Goal: Task Accomplishment & Management: Use online tool/utility

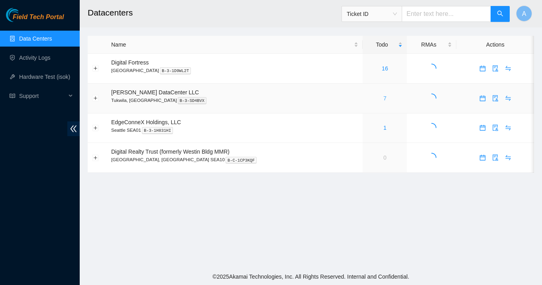
click at [383, 99] on link "7" at bounding box center [384, 98] width 3 height 6
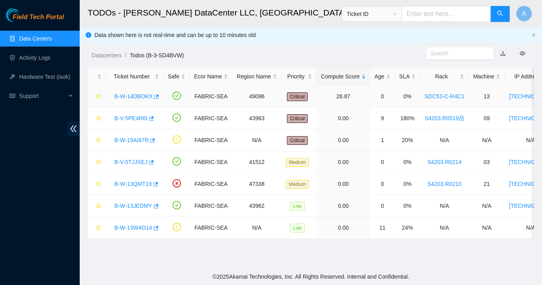
click at [134, 99] on link "B-W-14DBOKX" at bounding box center [133, 96] width 38 height 6
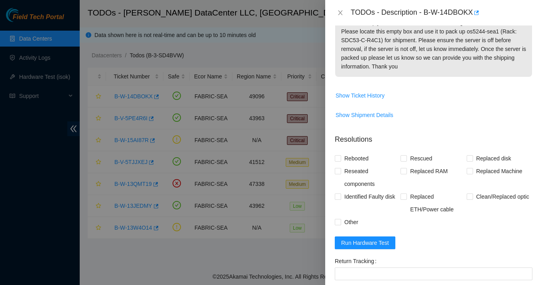
scroll to position [133, 0]
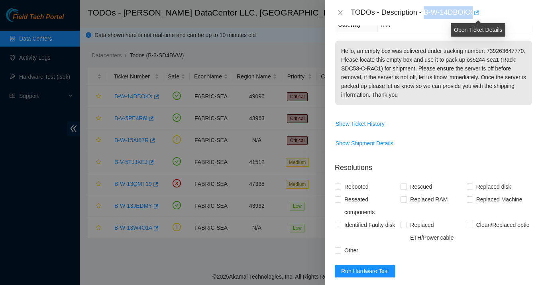
drag, startPoint x: 426, startPoint y: 10, endPoint x: 476, endPoint y: 12, distance: 50.2
click at [476, 12] on div "TODOs - Description - B-W-14DBOKX" at bounding box center [441, 12] width 182 height 13
copy div "B-W-14DBOKX"
click at [339, 16] on icon "close" at bounding box center [340, 13] width 6 height 6
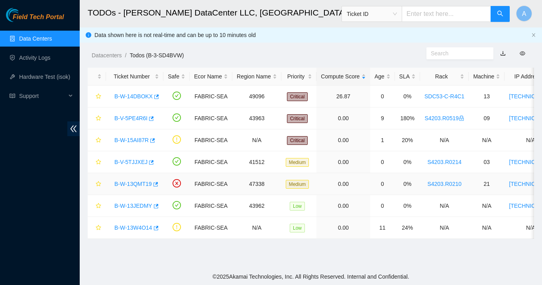
scroll to position [124, 0]
click at [139, 141] on link "B-W-15AI87R" at bounding box center [131, 140] width 34 height 6
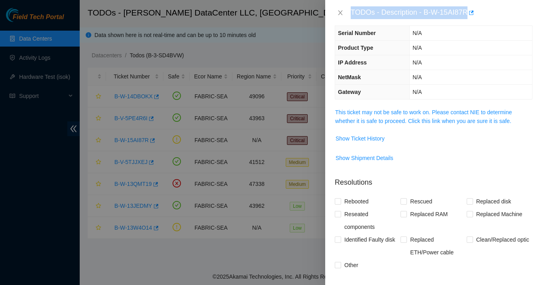
scroll to position [20, 0]
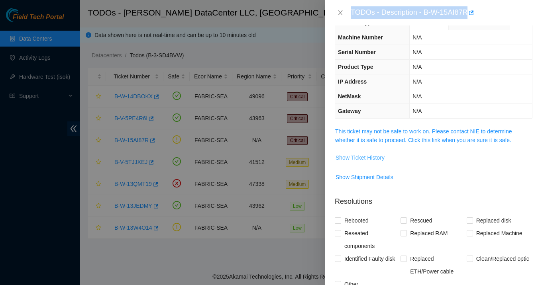
click at [364, 158] on span "Show Ticket History" at bounding box center [359, 157] width 49 height 9
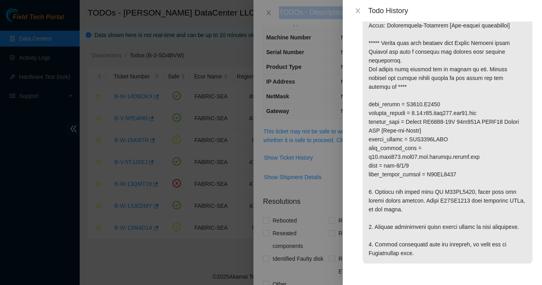
scroll to position [93, 0]
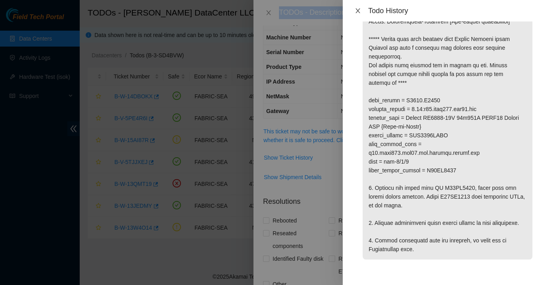
click at [362, 11] on button "Close" at bounding box center [357, 11] width 11 height 8
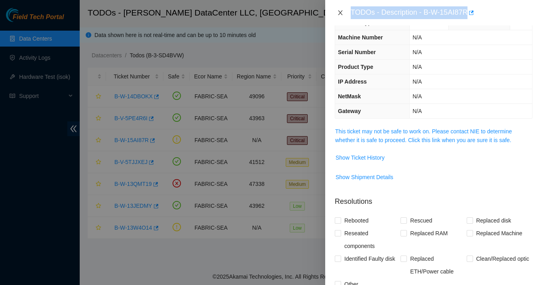
click at [343, 14] on icon "close" at bounding box center [340, 13] width 6 height 6
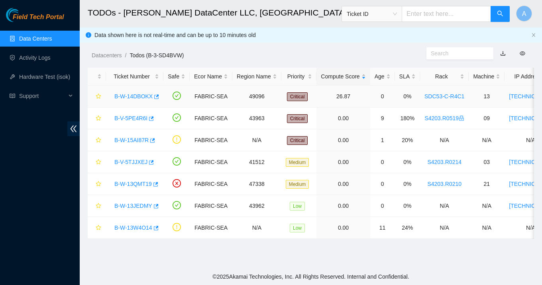
scroll to position [24, 0]
click at [138, 97] on link "B-W-14DBOKX" at bounding box center [133, 96] width 38 height 6
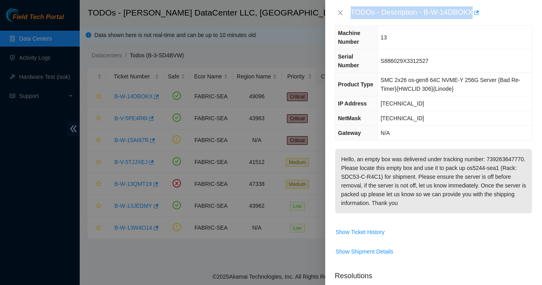
scroll to position [20, 0]
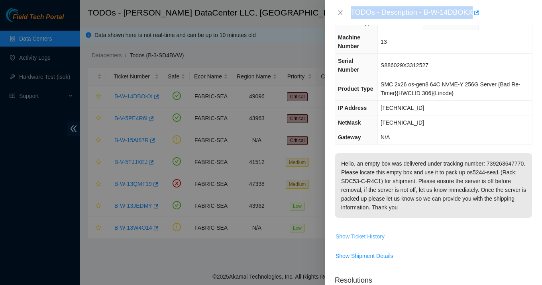
click at [372, 241] on span "Show Ticket History" at bounding box center [359, 236] width 49 height 9
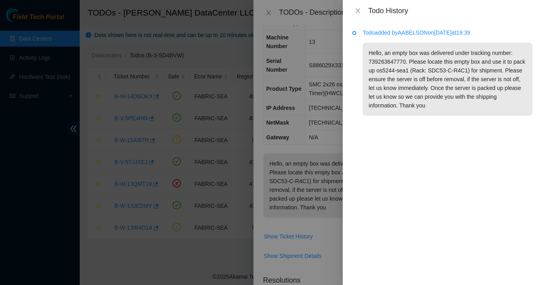
click at [305, 48] on div at bounding box center [271, 142] width 542 height 285
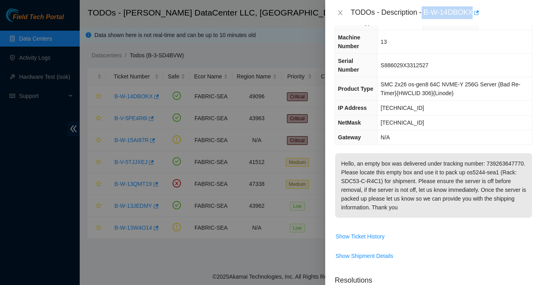
drag, startPoint x: 424, startPoint y: 12, endPoint x: 475, endPoint y: 13, distance: 51.4
click at [475, 13] on div "TODOs - Description - B-W-14DBOKX" at bounding box center [441, 12] width 182 height 13
copy div "B-W-14DBOKX"
click at [338, 16] on button "Close" at bounding box center [340, 13] width 11 height 8
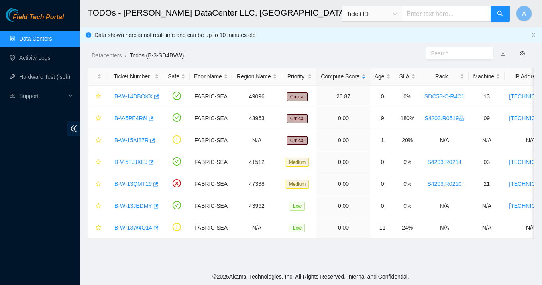
scroll to position [24, 0]
click at [148, 100] on div "B-W-14DBOKX" at bounding box center [134, 96] width 49 height 13
click at [147, 99] on link "B-W-14DBOKX" at bounding box center [133, 96] width 38 height 6
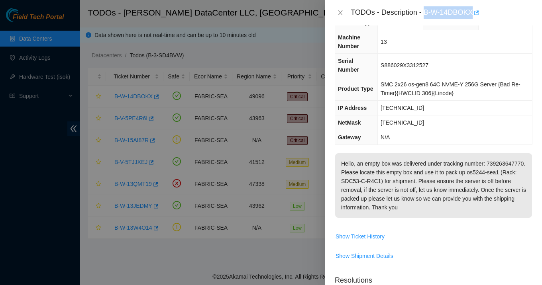
drag, startPoint x: 426, startPoint y: 12, endPoint x: 477, endPoint y: 14, distance: 51.8
click at [477, 14] on div "TODOs - Description - B-W-14DBOKX" at bounding box center [441, 12] width 182 height 13
copy div "B-W-14DBOKX"
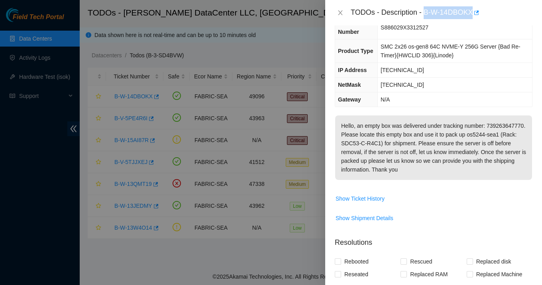
scroll to position [37, 0]
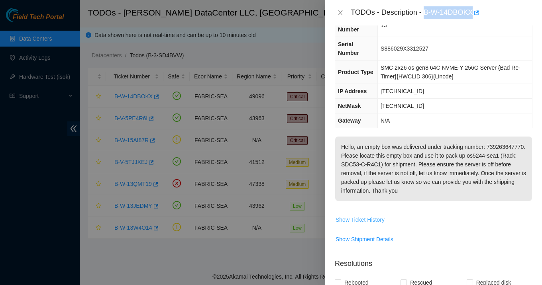
click at [354, 224] on span "Show Ticket History" at bounding box center [359, 219] width 49 height 9
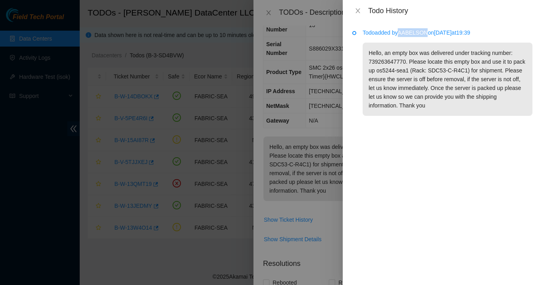
drag, startPoint x: 404, startPoint y: 33, endPoint x: 431, endPoint y: 33, distance: 27.1
click at [432, 33] on p "Todo added by AABELSON on 2025-09-03 at 19:39" at bounding box center [447, 32] width 170 height 9
click at [358, 9] on icon "close" at bounding box center [357, 11] width 6 height 6
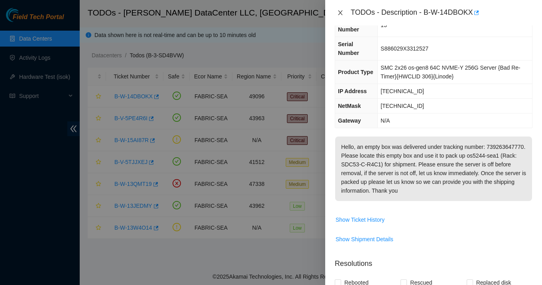
click at [339, 15] on icon "close" at bounding box center [340, 13] width 6 height 6
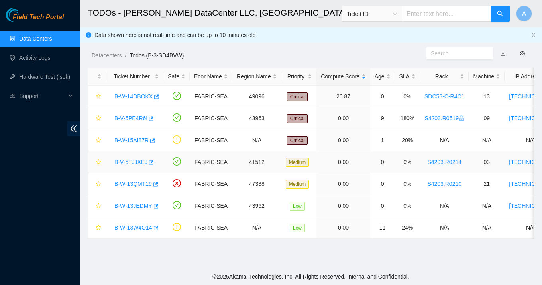
click at [140, 160] on link "B-V-5TJJXEJ" at bounding box center [130, 162] width 33 height 6
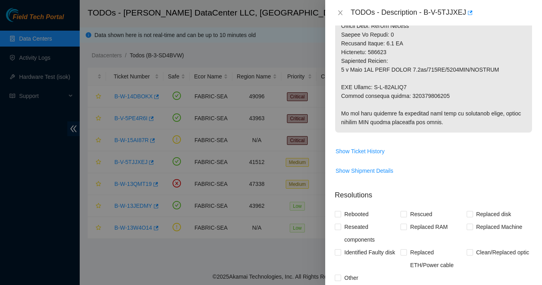
scroll to position [623, 0]
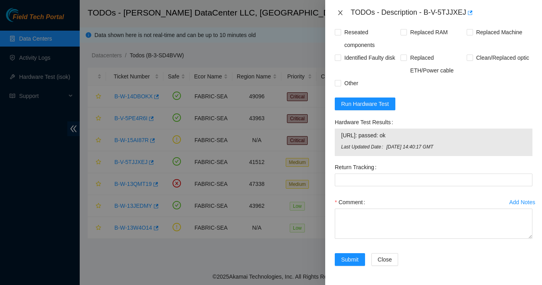
click at [339, 11] on icon "close" at bounding box center [340, 13] width 6 height 6
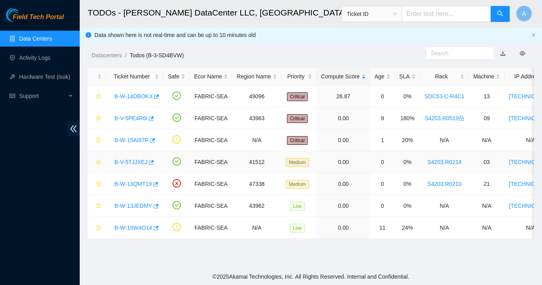
scroll to position [211, 0]
